Goal: Task Accomplishment & Management: Use online tool/utility

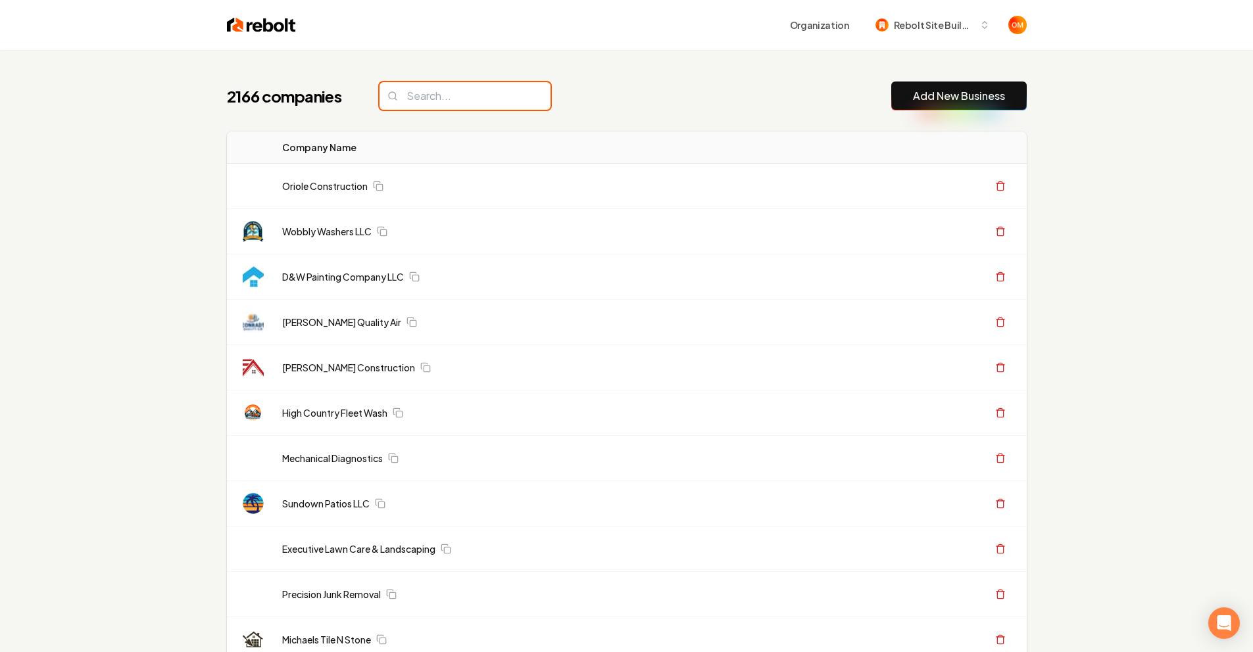
click at [484, 109] on input "search" at bounding box center [465, 96] width 171 height 28
type input "v"
type input "d"
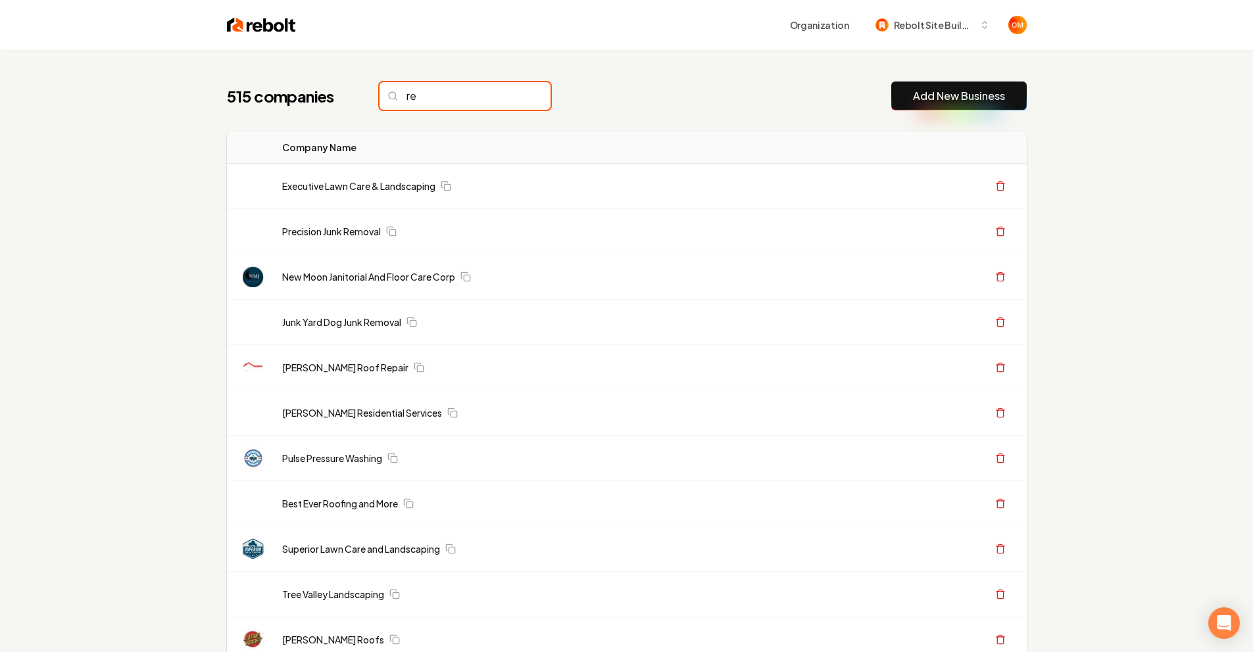
type input "r"
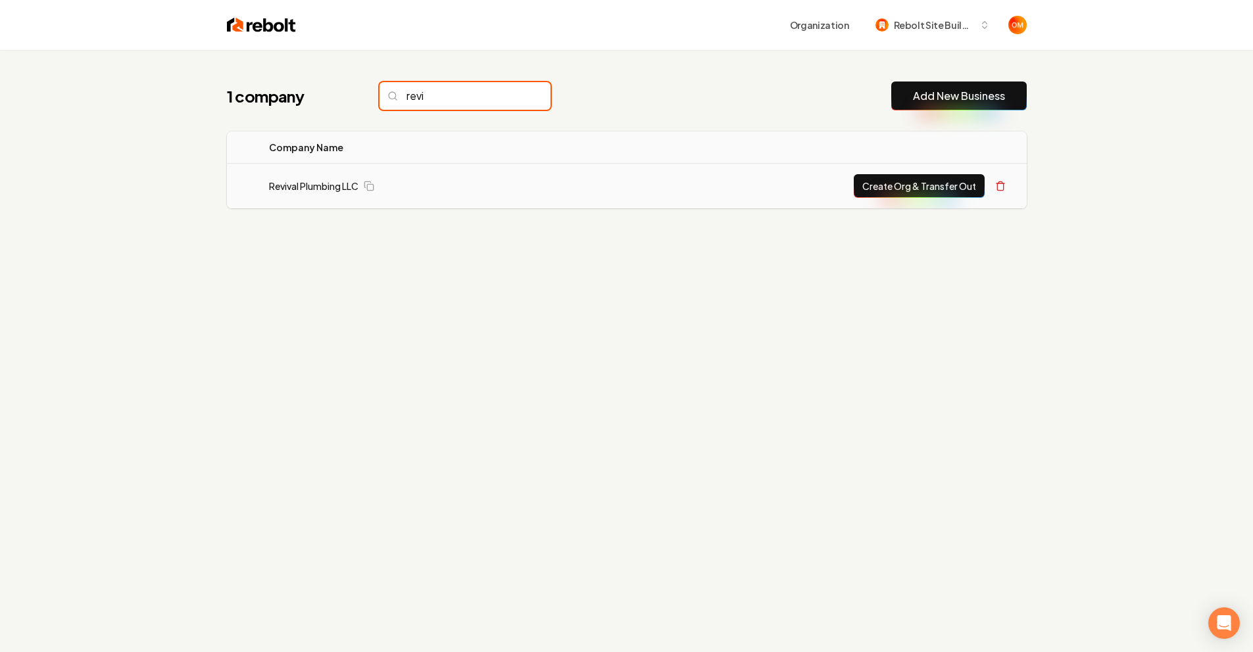
type input "revi"
click at [305, 196] on td "Revival Plumbing LLC" at bounding box center [414, 186] width 312 height 45
click at [305, 192] on link "Revival Plumbing LLC" at bounding box center [313, 186] width 89 height 13
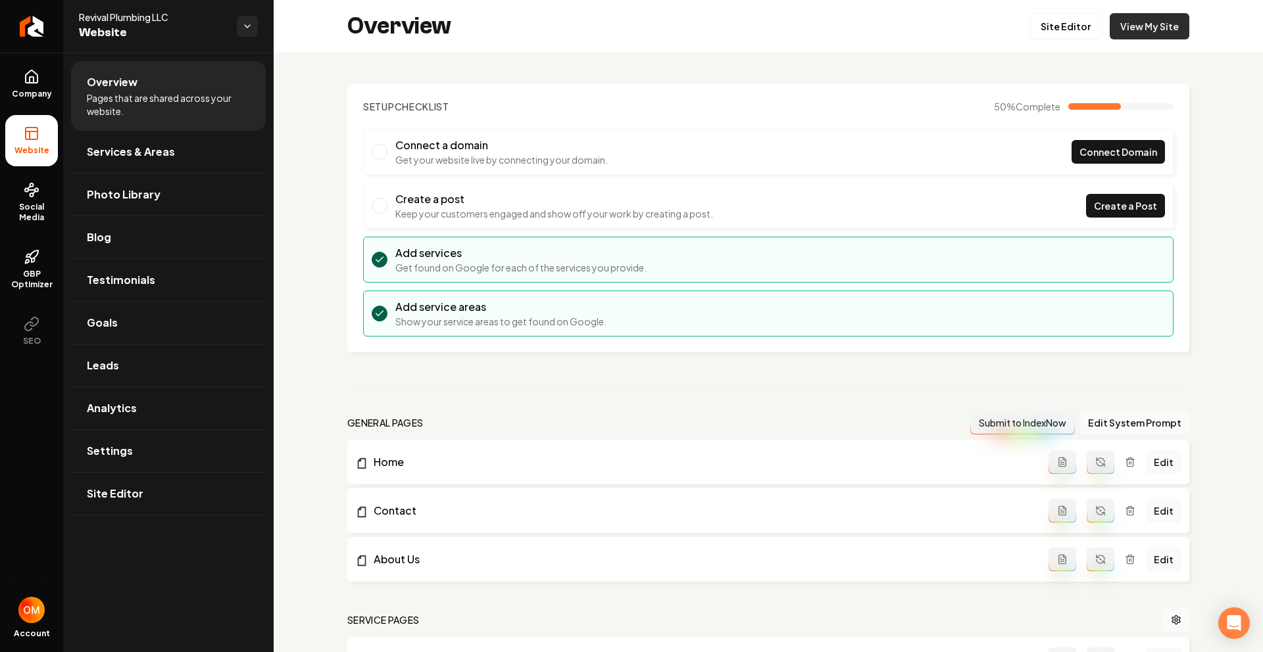
click at [1169, 22] on link "View My Site" at bounding box center [1150, 26] width 80 height 26
click at [1060, 22] on link "Site Editor" at bounding box center [1065, 26] width 72 height 26
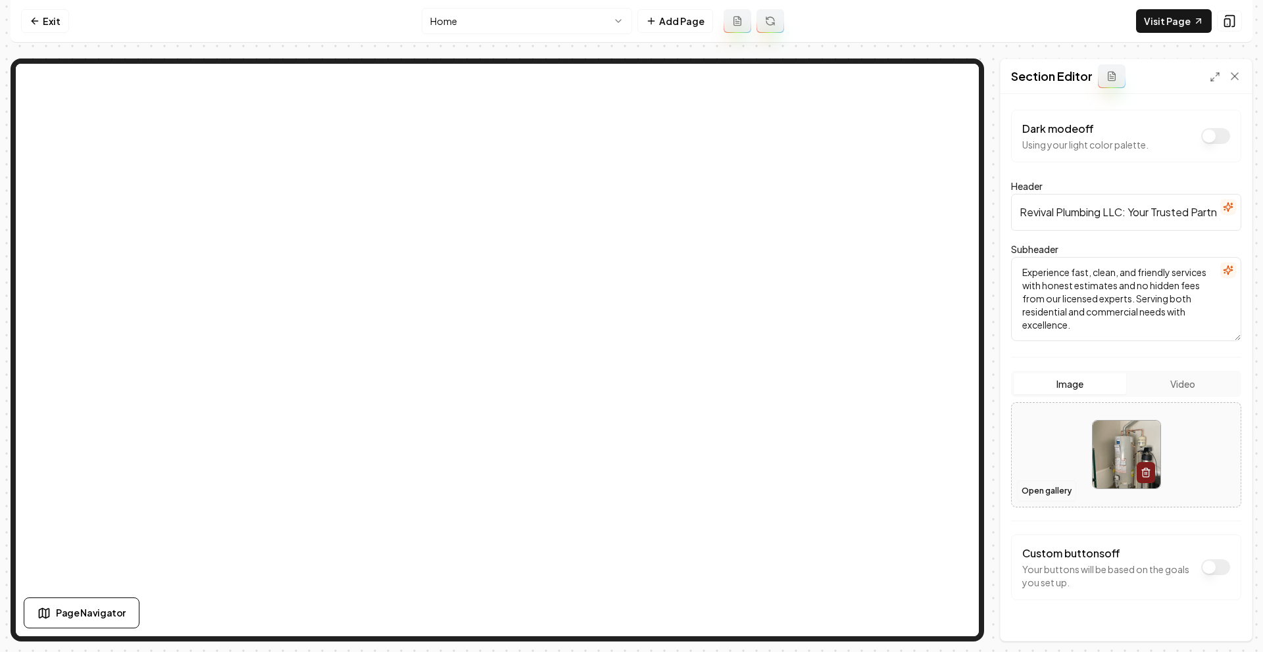
click at [1040, 484] on button "Open gallery" at bounding box center [1046, 491] width 59 height 21
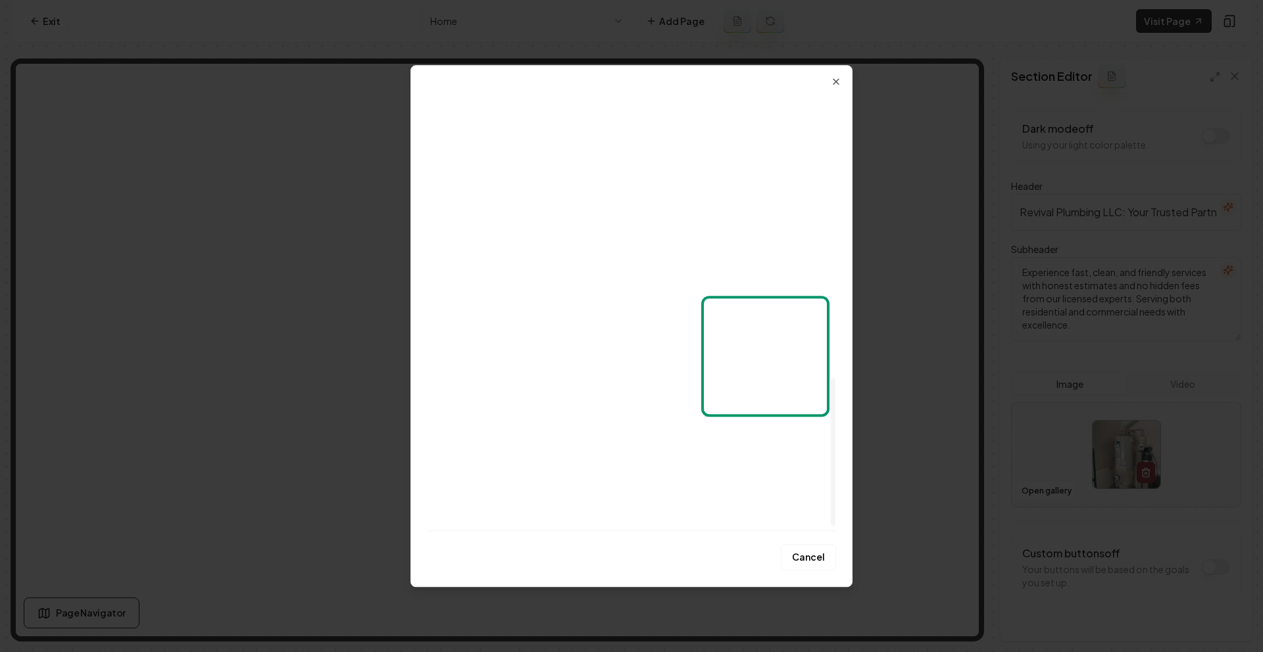
scroll to position [861, 0]
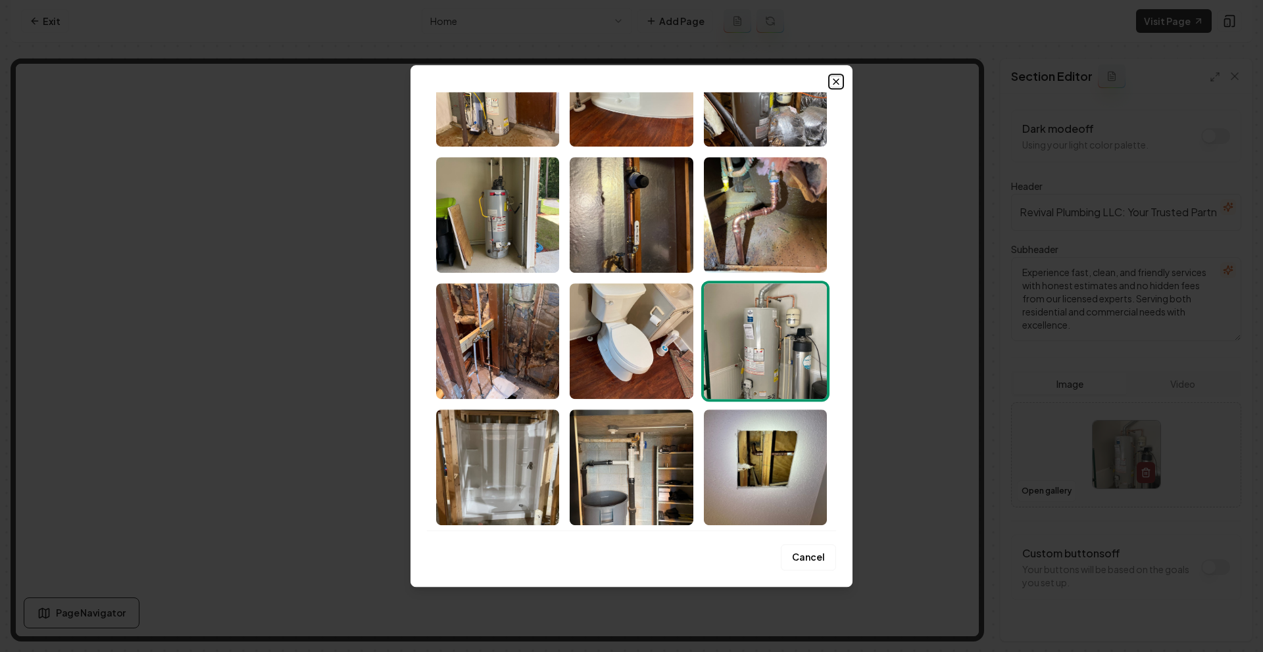
click at [836, 80] on icon "button" at bounding box center [836, 81] width 11 height 11
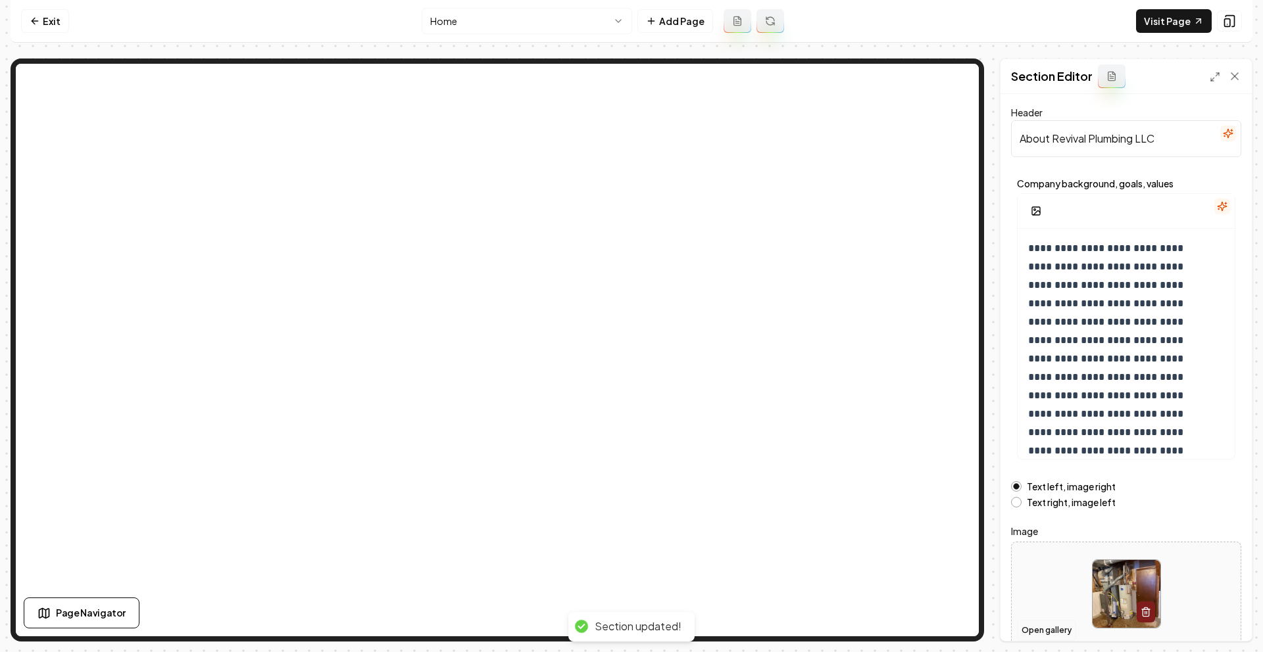
click at [1043, 628] on button "Open gallery" at bounding box center [1046, 630] width 59 height 21
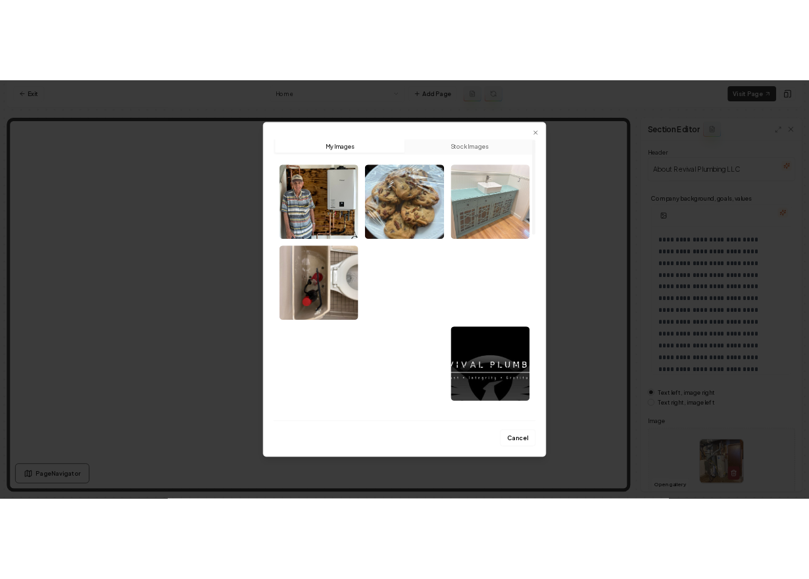
scroll to position [0, 0]
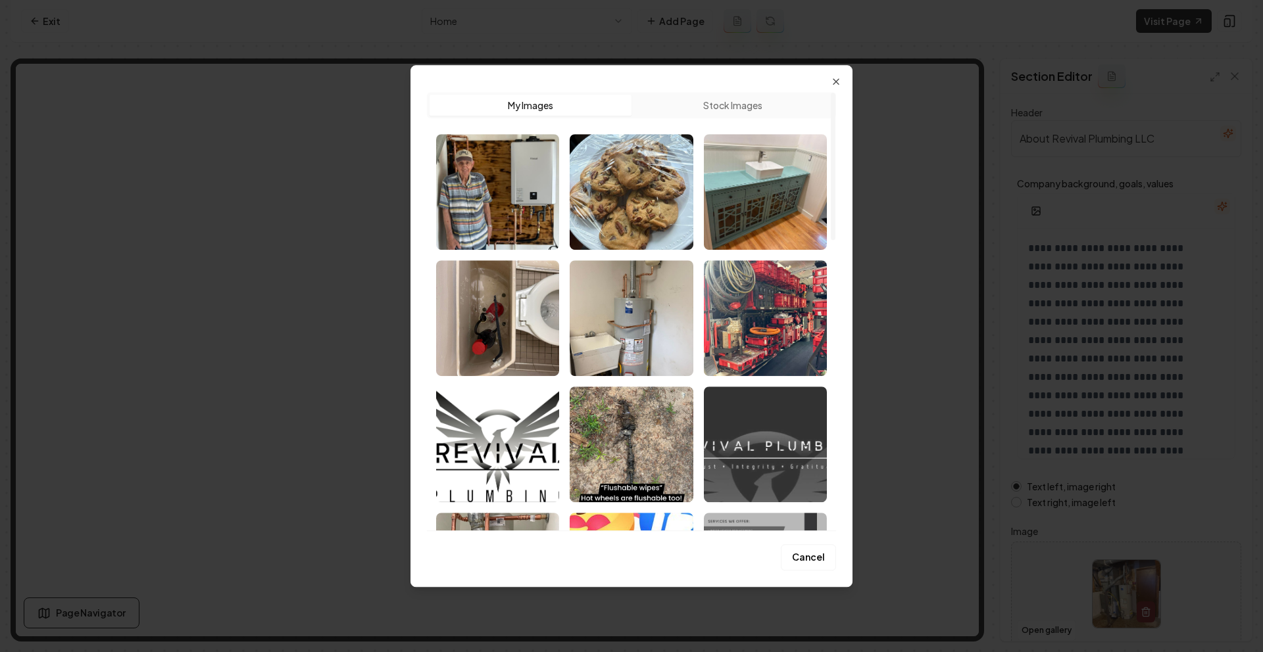
click at [795, 418] on img "Select image image_68a742775c7cd75eb8041389.jpeg" at bounding box center [765, 445] width 123 height 116
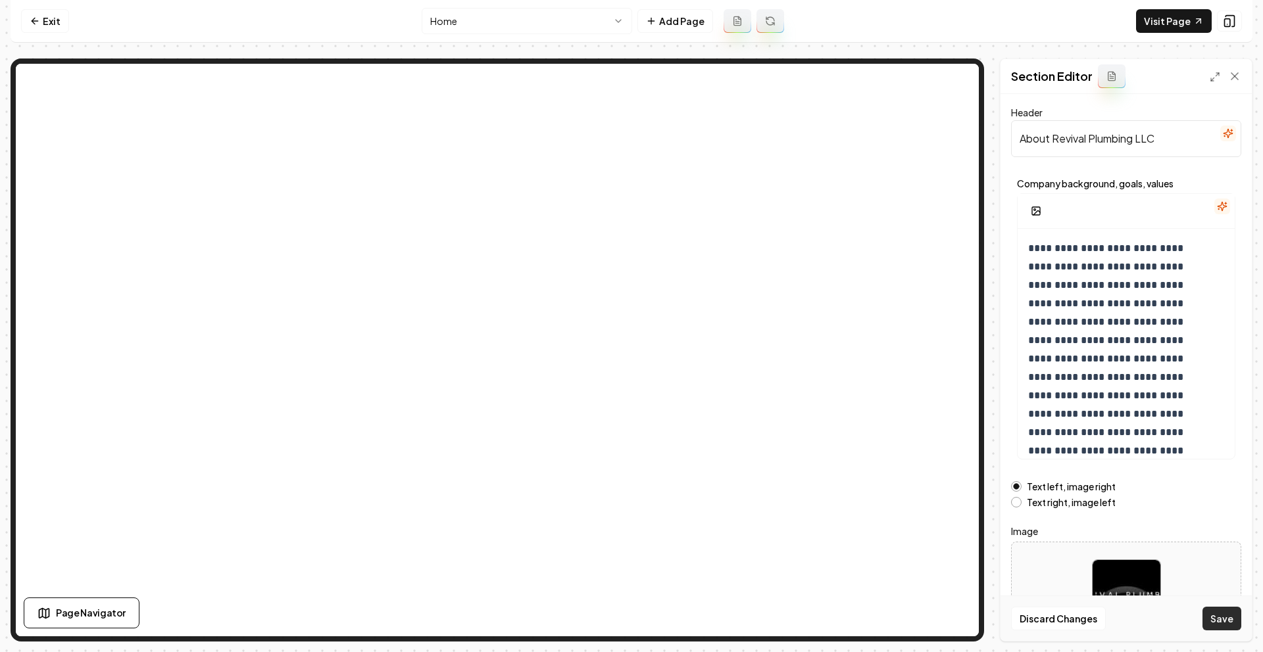
click at [1229, 617] on button "Save" at bounding box center [1221, 619] width 39 height 24
click at [1052, 626] on button "Open gallery" at bounding box center [1046, 630] width 59 height 21
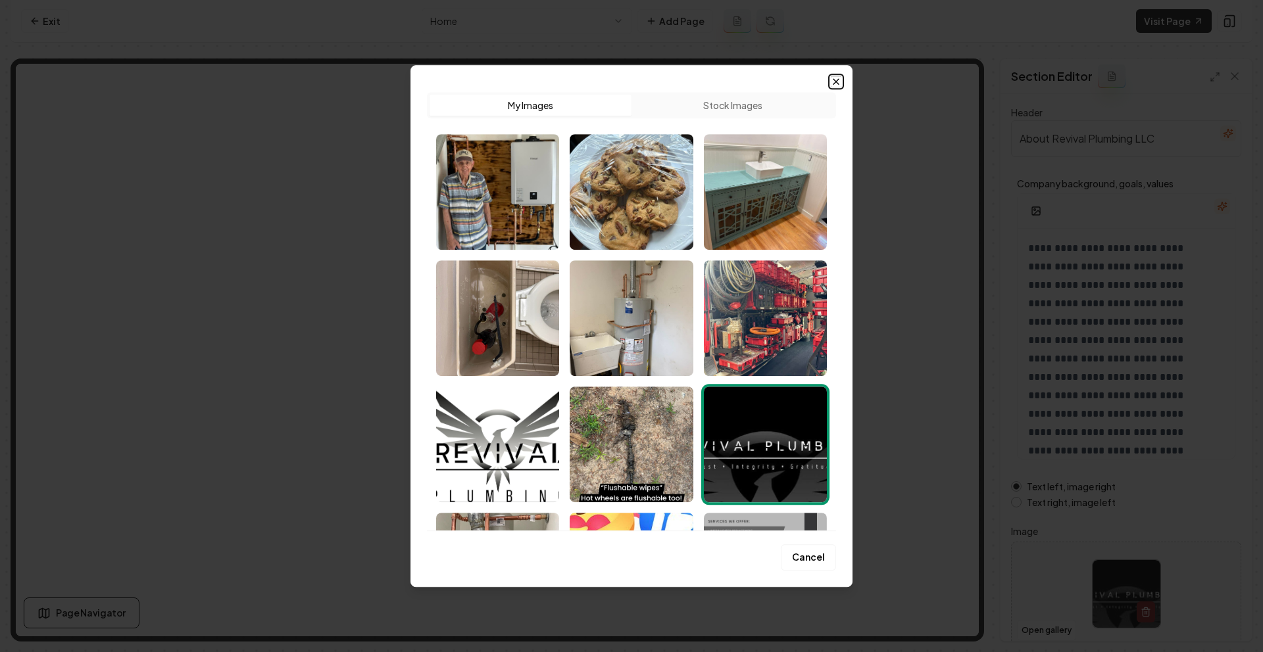
click at [833, 80] on icon "button" at bounding box center [836, 81] width 11 height 11
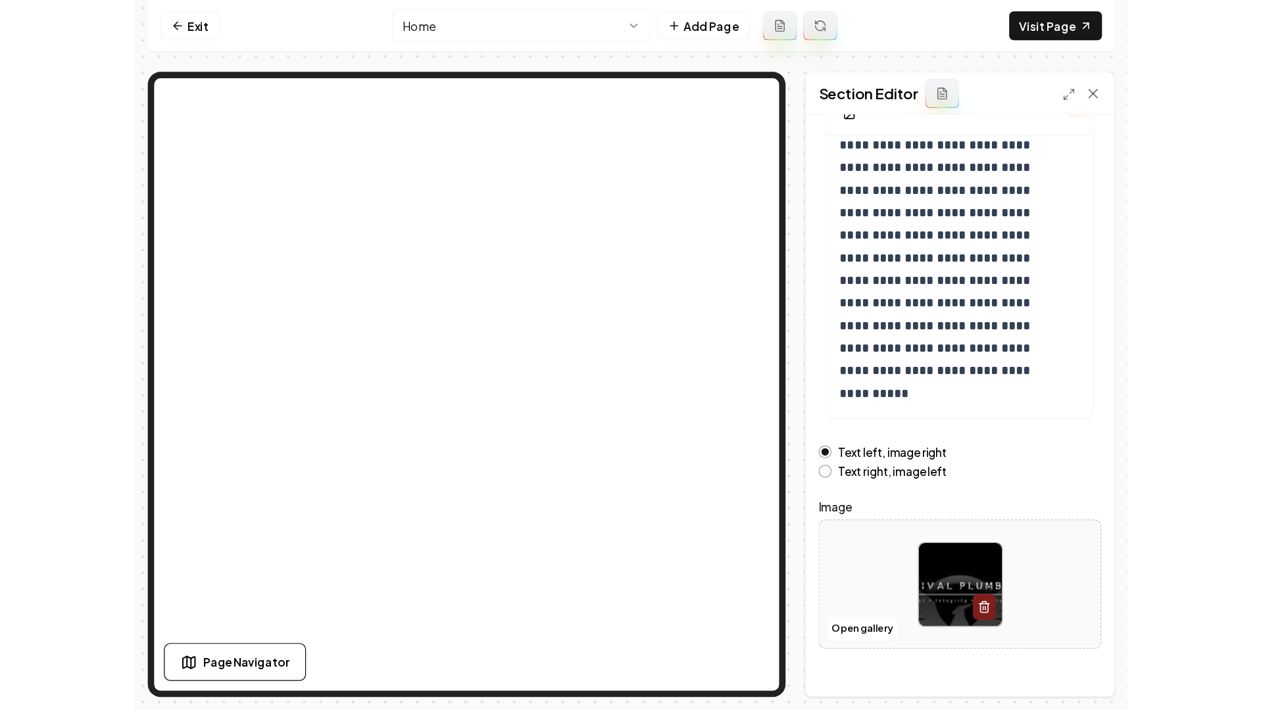
scroll to position [132, 0]
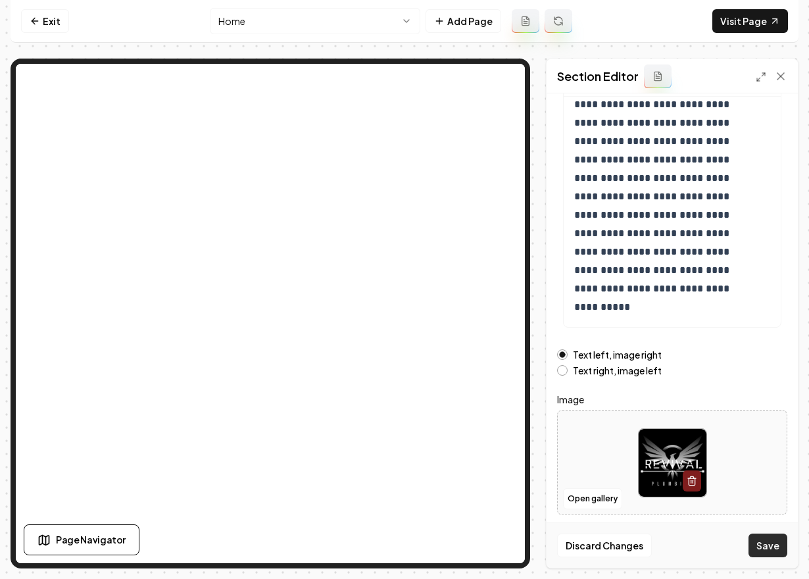
click at [756, 541] on button "Save" at bounding box center [767, 545] width 39 height 24
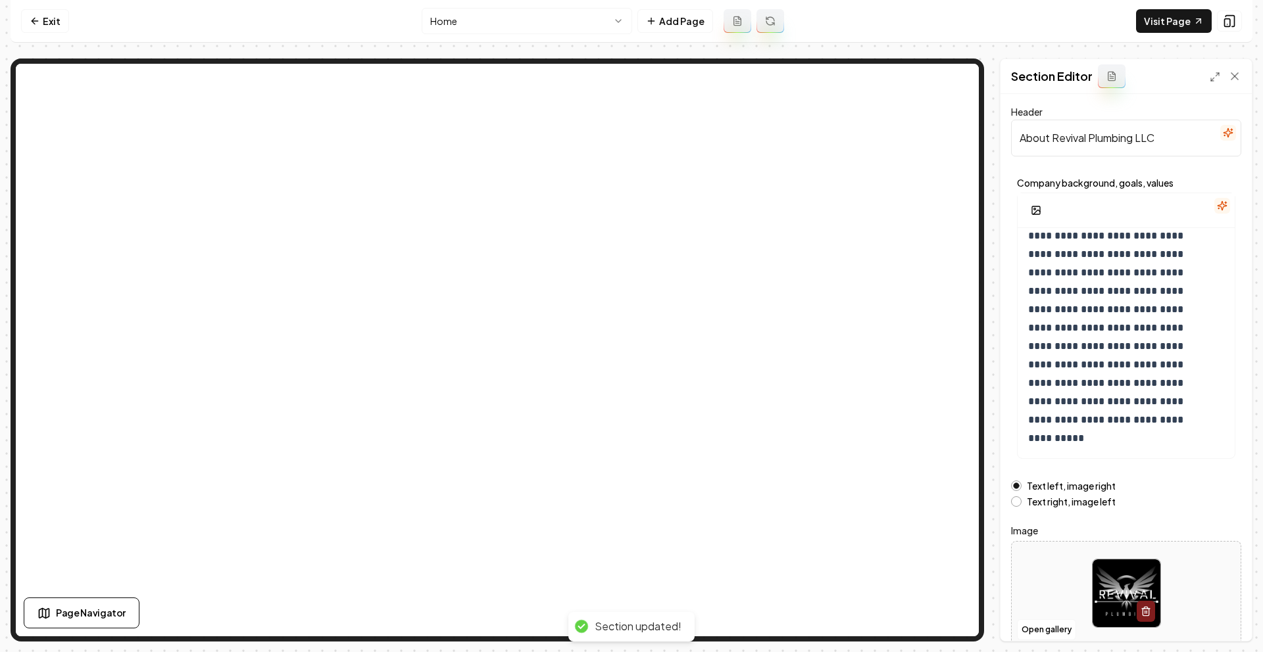
scroll to position [59, 0]
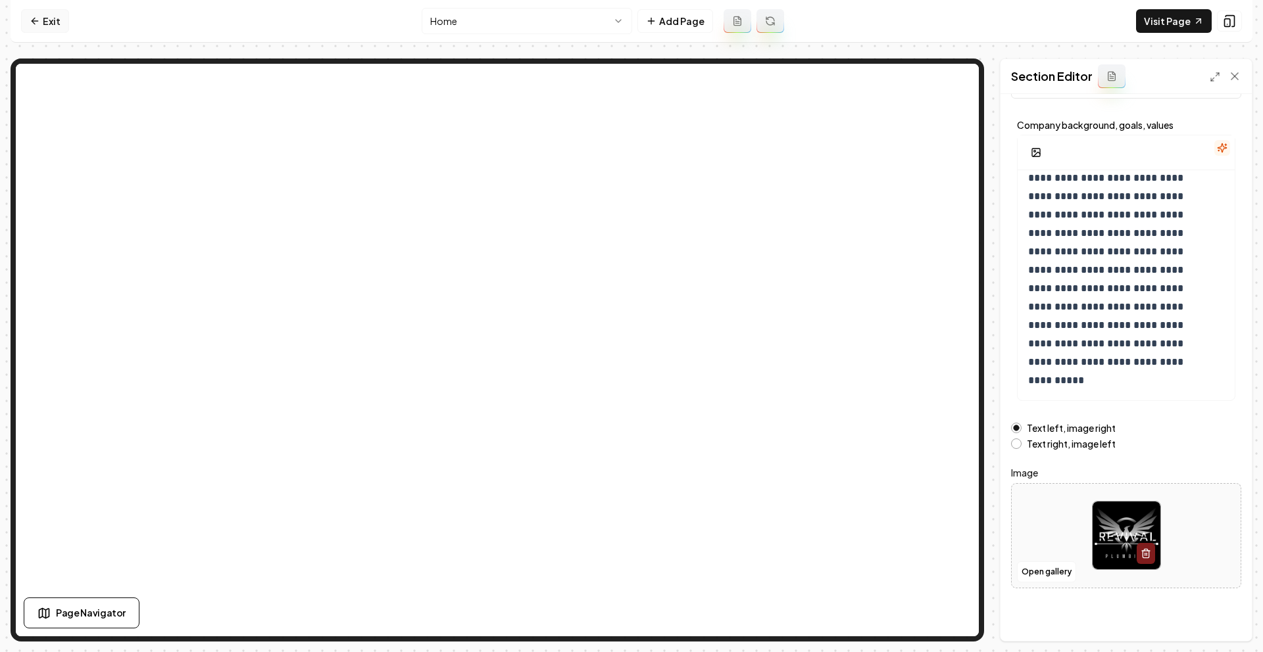
click at [47, 23] on link "Exit" at bounding box center [45, 21] width 48 height 24
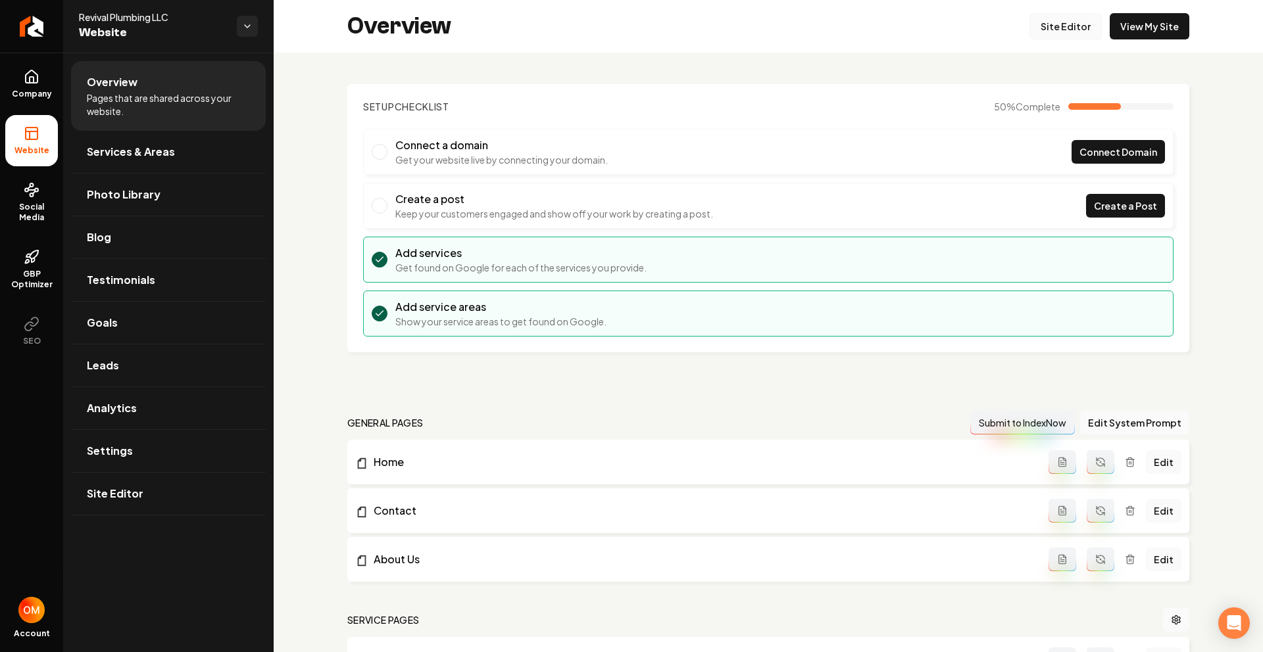
click at [1065, 26] on link "Site Editor" at bounding box center [1065, 26] width 72 height 26
